Goal: Task Accomplishment & Management: Use online tool/utility

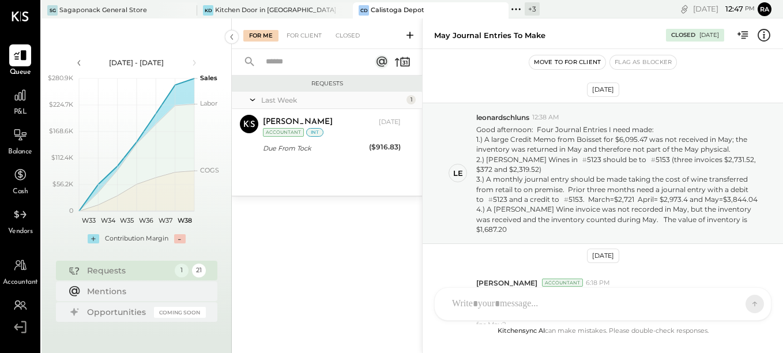
click at [290, 96] on div "Last Week" at bounding box center [332, 100] width 142 height 10
click at [123, 271] on div "Requests" at bounding box center [128, 271] width 82 height 12
click at [313, 163] on div "Last Week 1 [PERSON_NAME][DEMOGRAPHIC_DATA] Accountant [PERSON_NAME][DEMOGRAPHI…" at bounding box center [327, 144] width 190 height 104
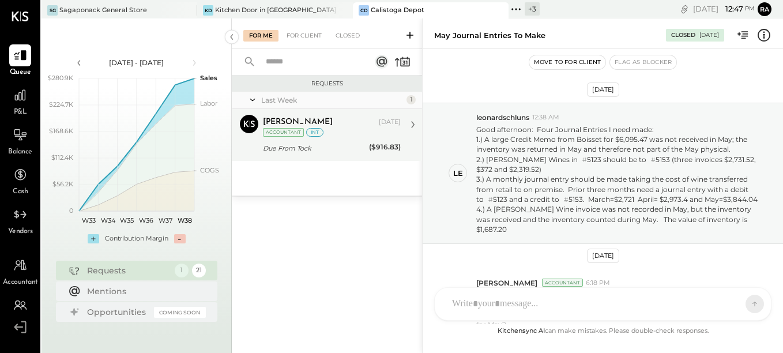
click at [321, 144] on div "Due From Tock" at bounding box center [314, 148] width 103 height 12
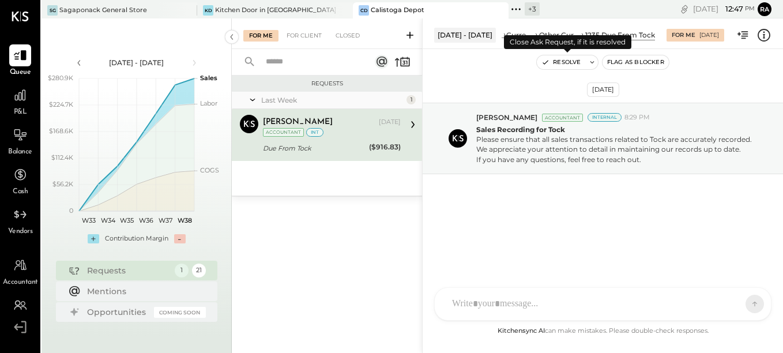
click at [557, 65] on button "Resolve" at bounding box center [561, 62] width 48 height 14
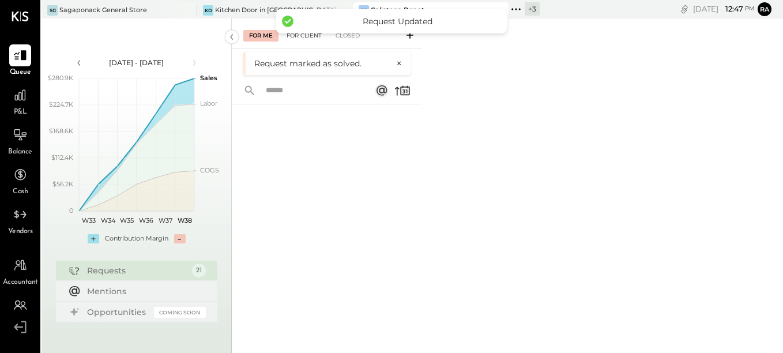
click at [307, 36] on div "For Client" at bounding box center [304, 36] width 47 height 12
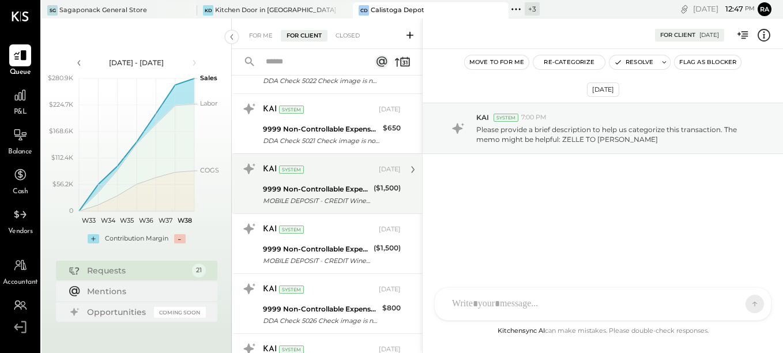
scroll to position [1047, 0]
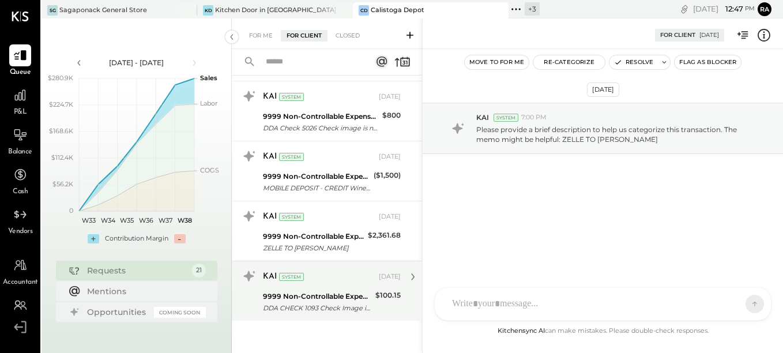
click at [351, 288] on div "KAI System [DATE] 9999 Non-Controllable Expenses:Other Expenses:To Be Classifie…" at bounding box center [332, 291] width 138 height 48
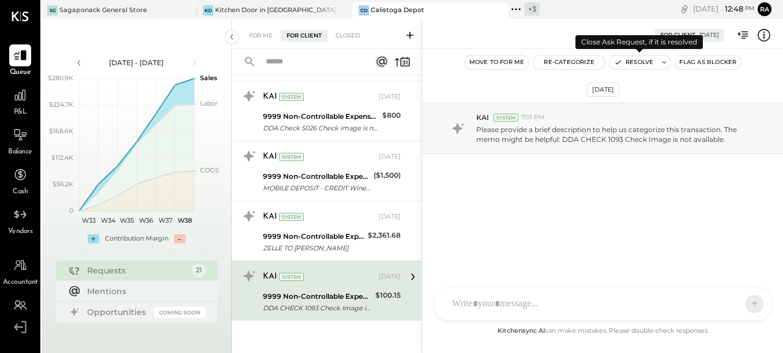
click at [631, 65] on button "Resolve" at bounding box center [633, 62] width 48 height 14
